Goal: Check status: Check status

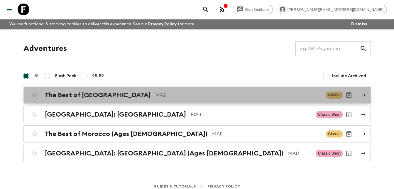
click at [107, 96] on h2 "The Best of [GEOGRAPHIC_DATA]" at bounding box center [98, 95] width 106 height 8
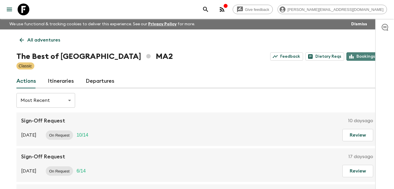
click at [365, 56] on link "Bookings" at bounding box center [362, 56] width 31 height 8
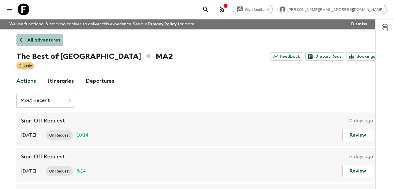
click at [22, 41] on icon at bounding box center [21, 40] width 6 height 6
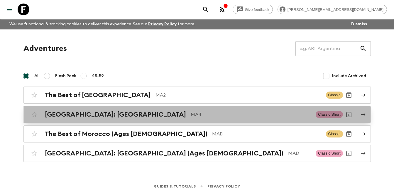
click at [97, 115] on h2 "[GEOGRAPHIC_DATA]: [GEOGRAPHIC_DATA]" at bounding box center [115, 114] width 141 height 8
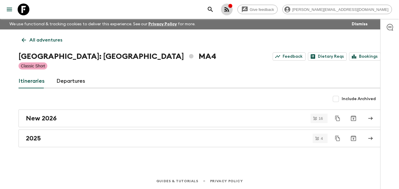
click at [230, 10] on icon "button" at bounding box center [226, 9] width 7 height 7
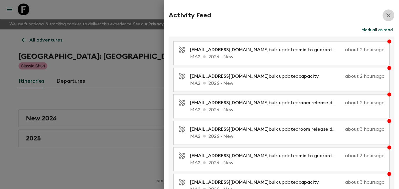
click at [386, 14] on icon "button" at bounding box center [388, 15] width 7 height 7
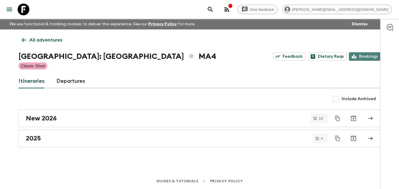
click at [367, 57] on link "Bookings" at bounding box center [364, 56] width 31 height 8
click at [22, 38] on icon at bounding box center [24, 40] width 6 height 6
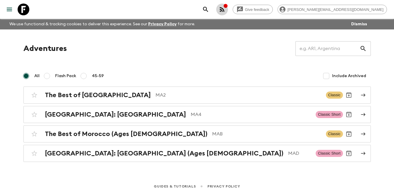
click at [226, 8] on icon "button" at bounding box center [222, 9] width 7 height 7
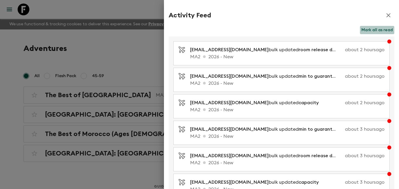
click at [370, 28] on button "Mark all as read" at bounding box center [377, 30] width 34 height 8
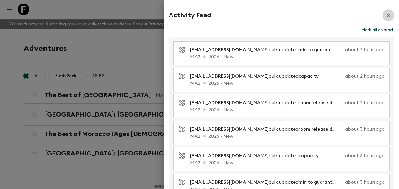
click at [385, 16] on icon "button" at bounding box center [388, 15] width 7 height 7
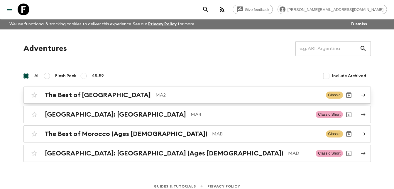
click at [93, 96] on h2 "The Best of [GEOGRAPHIC_DATA]" at bounding box center [98, 95] width 106 height 8
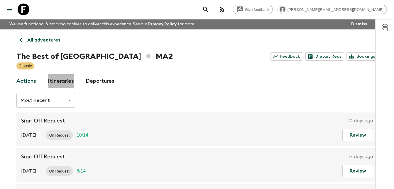
click at [64, 80] on link "Itineraries" at bounding box center [61, 81] width 26 height 14
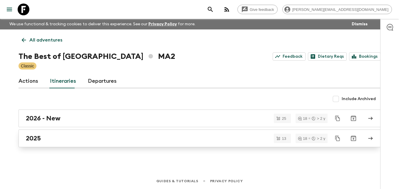
click at [44, 136] on div "2025" at bounding box center [194, 138] width 336 height 8
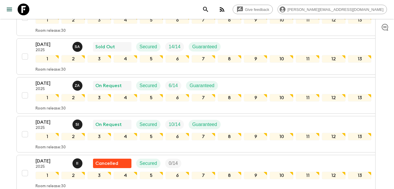
scroll to position [176, 0]
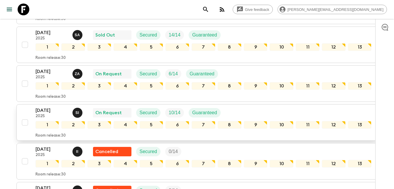
click at [44, 111] on p "[DATE]" at bounding box center [52, 110] width 32 height 7
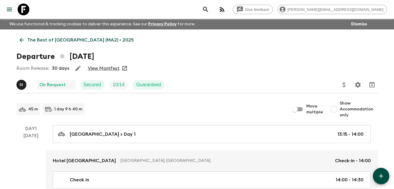
click at [101, 67] on link "View Manifest" at bounding box center [104, 68] width 32 height 6
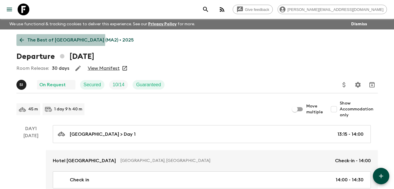
click at [21, 39] on icon at bounding box center [21, 40] width 4 height 4
